Goal: Find specific page/section: Find specific page/section

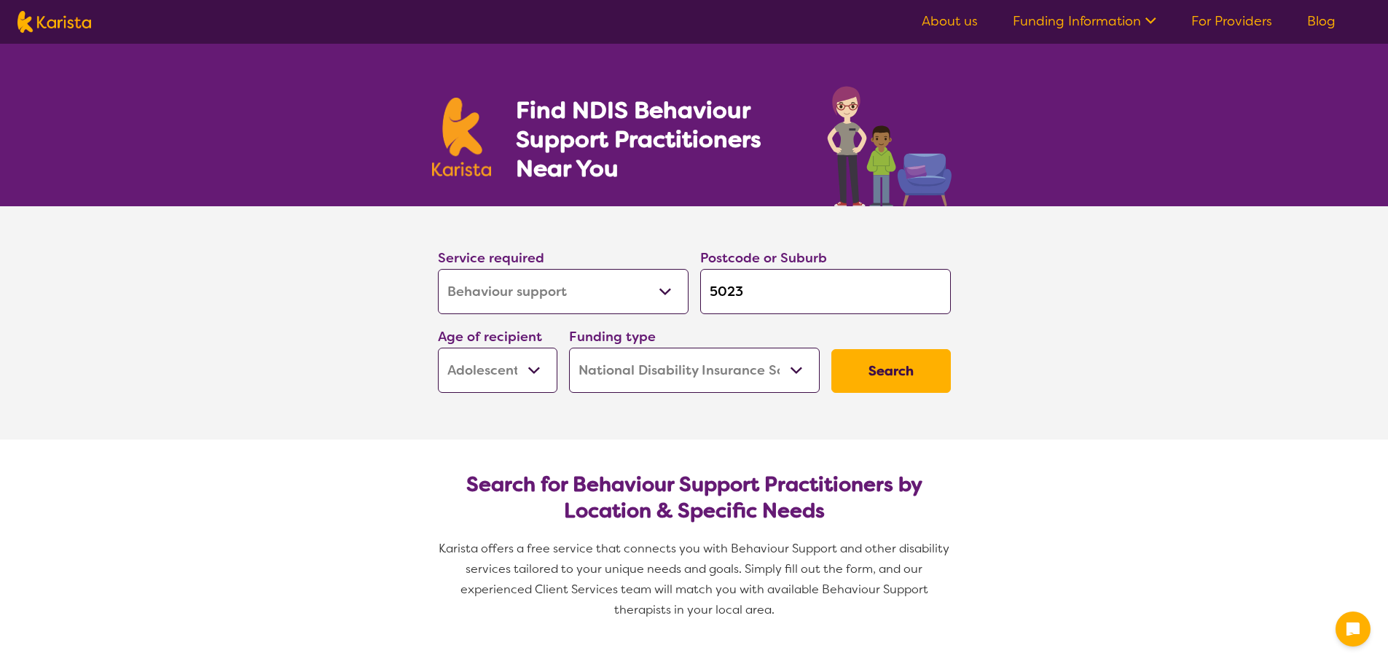
select select "Behaviour support"
select select "AS"
select select "NDIS"
select select "Behaviour support"
select select "AS"
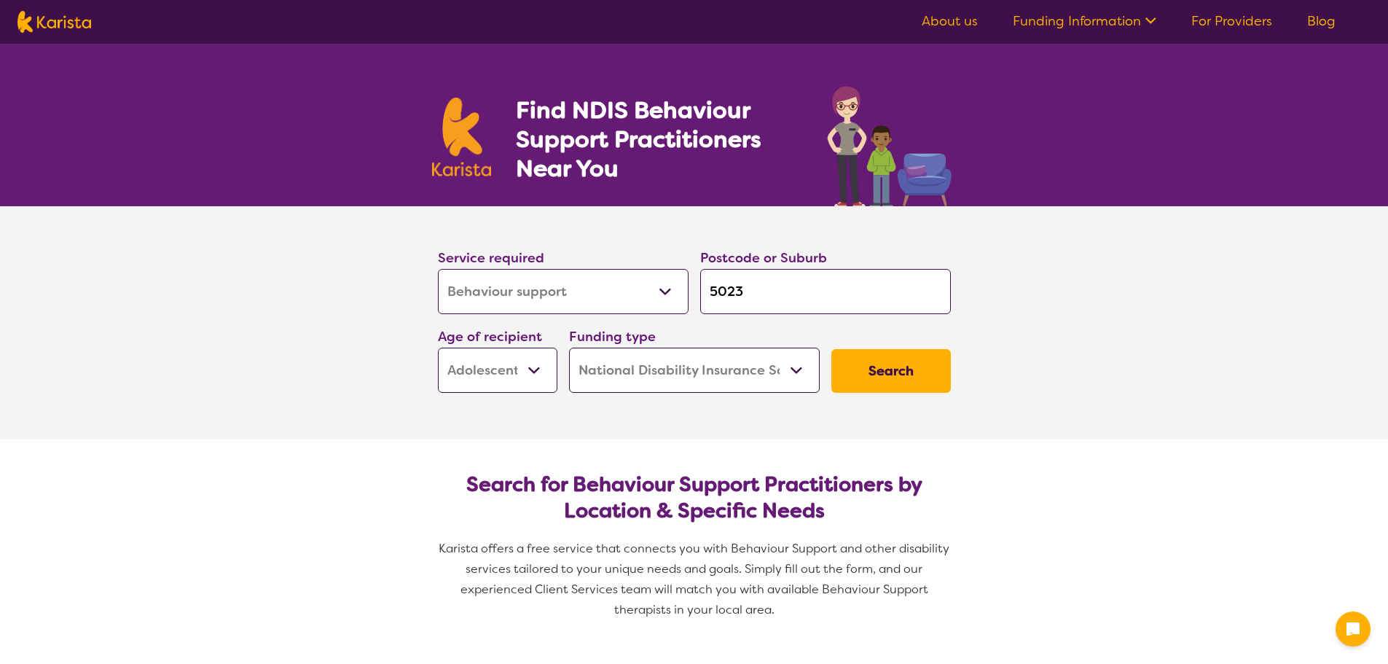
select select "NDIS"
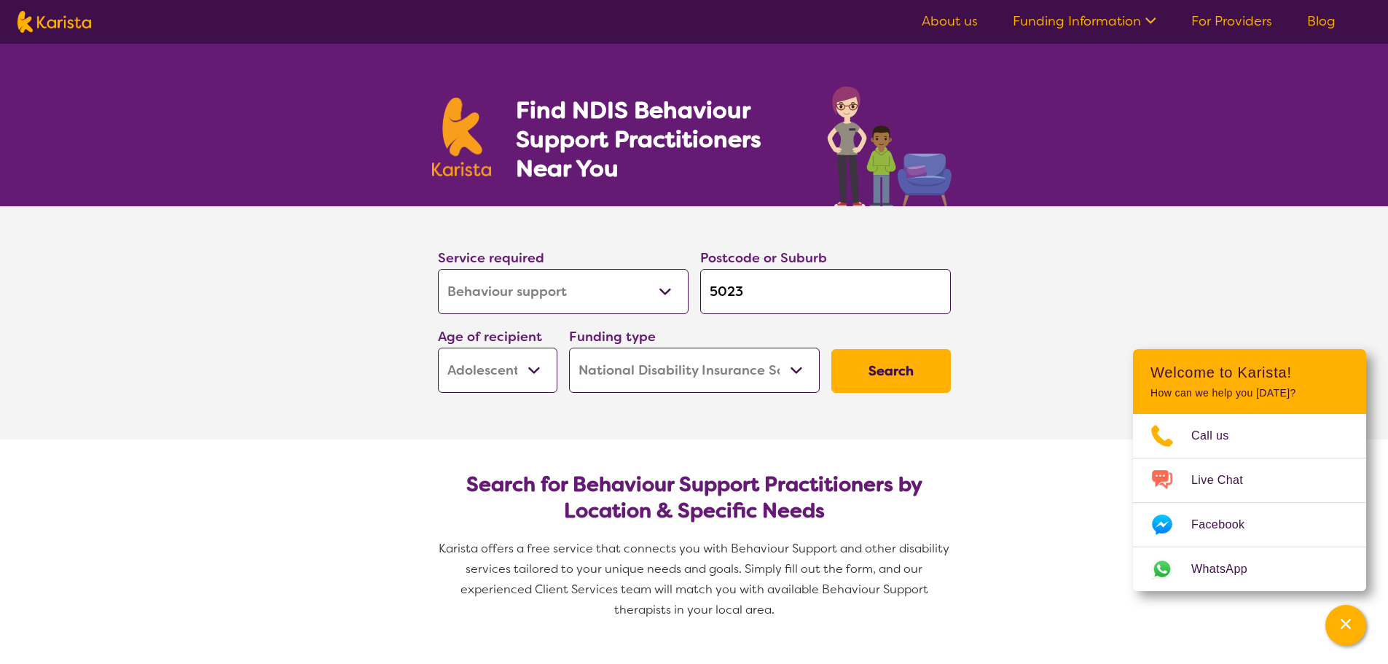
click at [633, 280] on select "Allied Health Assistant Assessment ([MEDICAL_DATA] or [MEDICAL_DATA]) Behaviour…" at bounding box center [563, 291] width 251 height 45
select select "Personal care"
click at [438, 269] on select "Allied Health Assistant Assessment ([MEDICAL_DATA] or [MEDICAL_DATA]) Behaviour…" at bounding box center [563, 291] width 251 height 45
select select "Personal care"
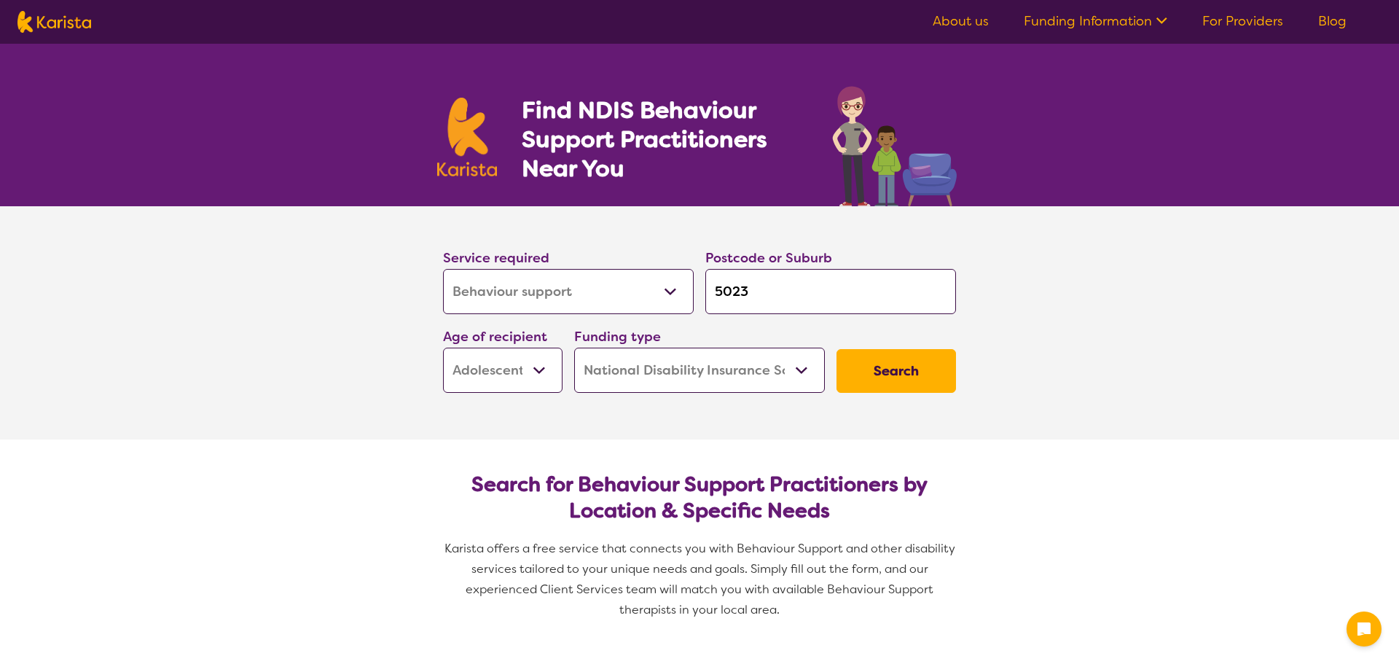
select select "Behaviour support"
select select "AS"
select select "NDIS"
select select "Behaviour support"
select select "AS"
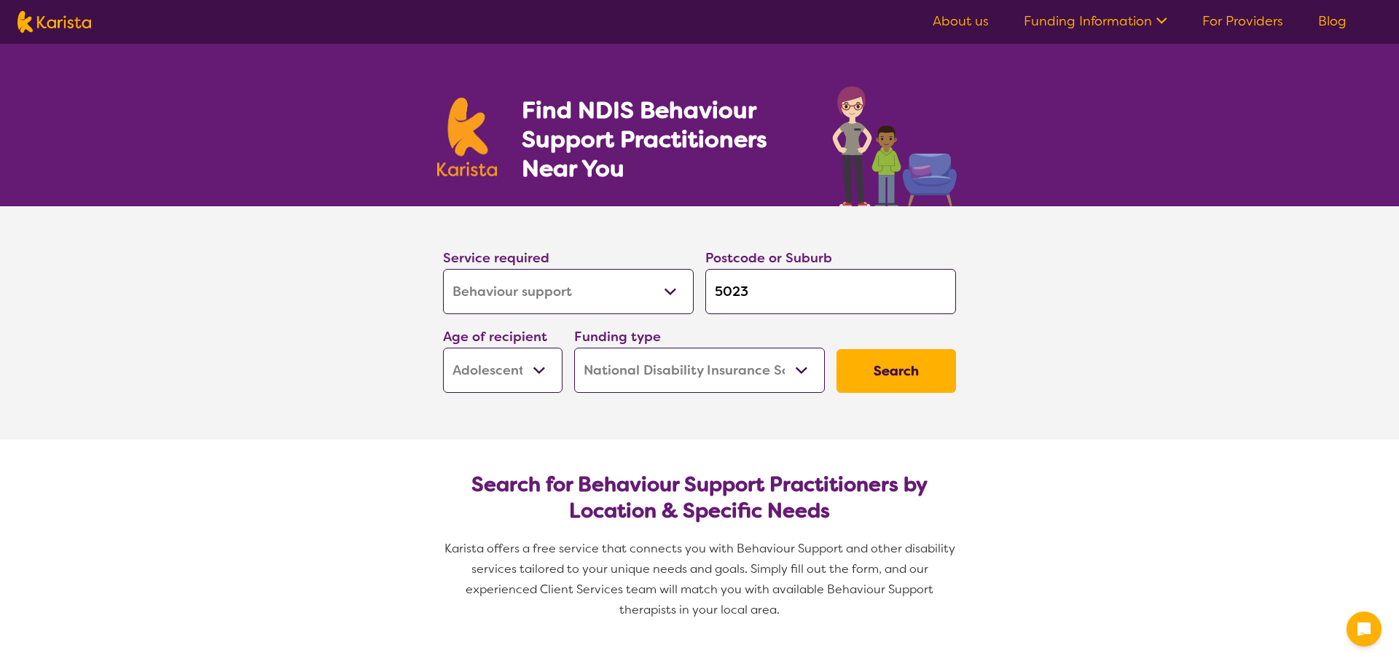
select select "NDIS"
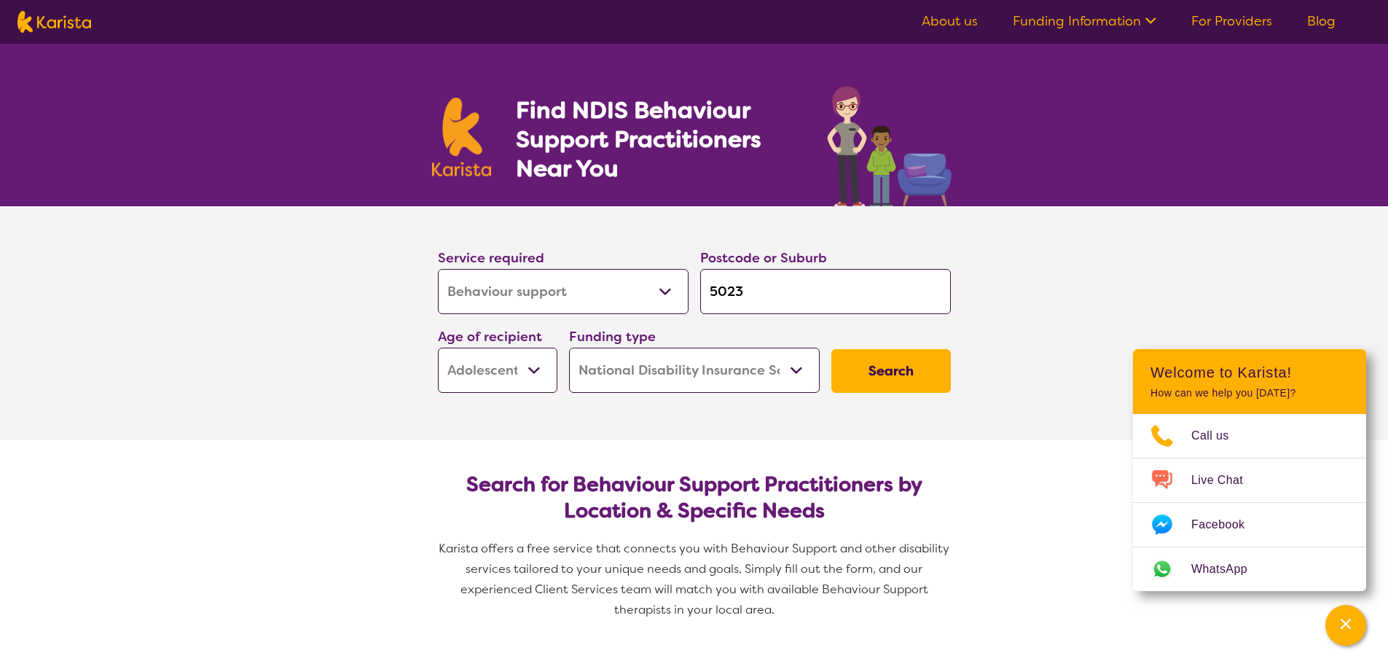
click at [529, 289] on select "Allied Health Assistant Assessment ([MEDICAL_DATA] or [MEDICAL_DATA]) Behaviour…" at bounding box center [563, 291] width 251 height 45
click at [596, 307] on select "Allied Health Assistant Assessment ([MEDICAL_DATA] or [MEDICAL_DATA]) Behaviour…" at bounding box center [563, 291] width 251 height 45
